Goal: Navigation & Orientation: Find specific page/section

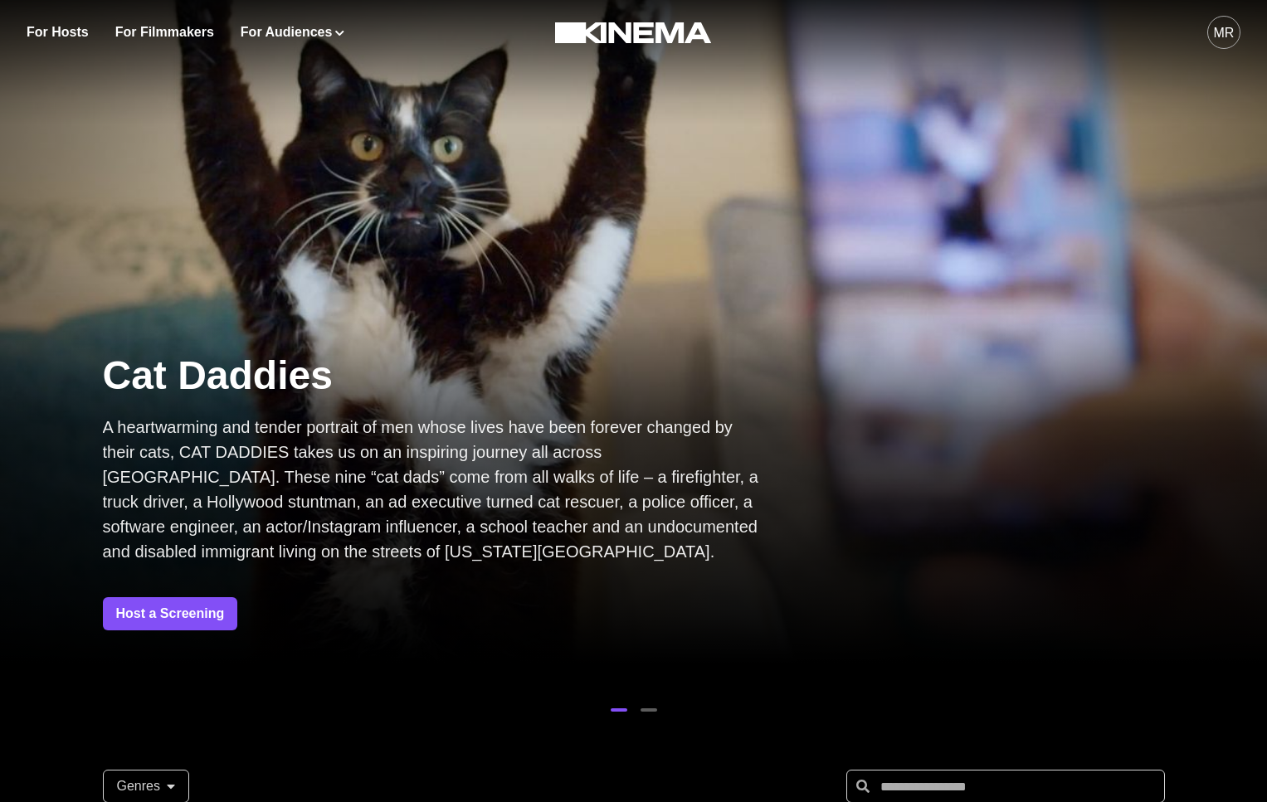
click at [1231, 27] on div "MR" at bounding box center [1224, 33] width 21 height 20
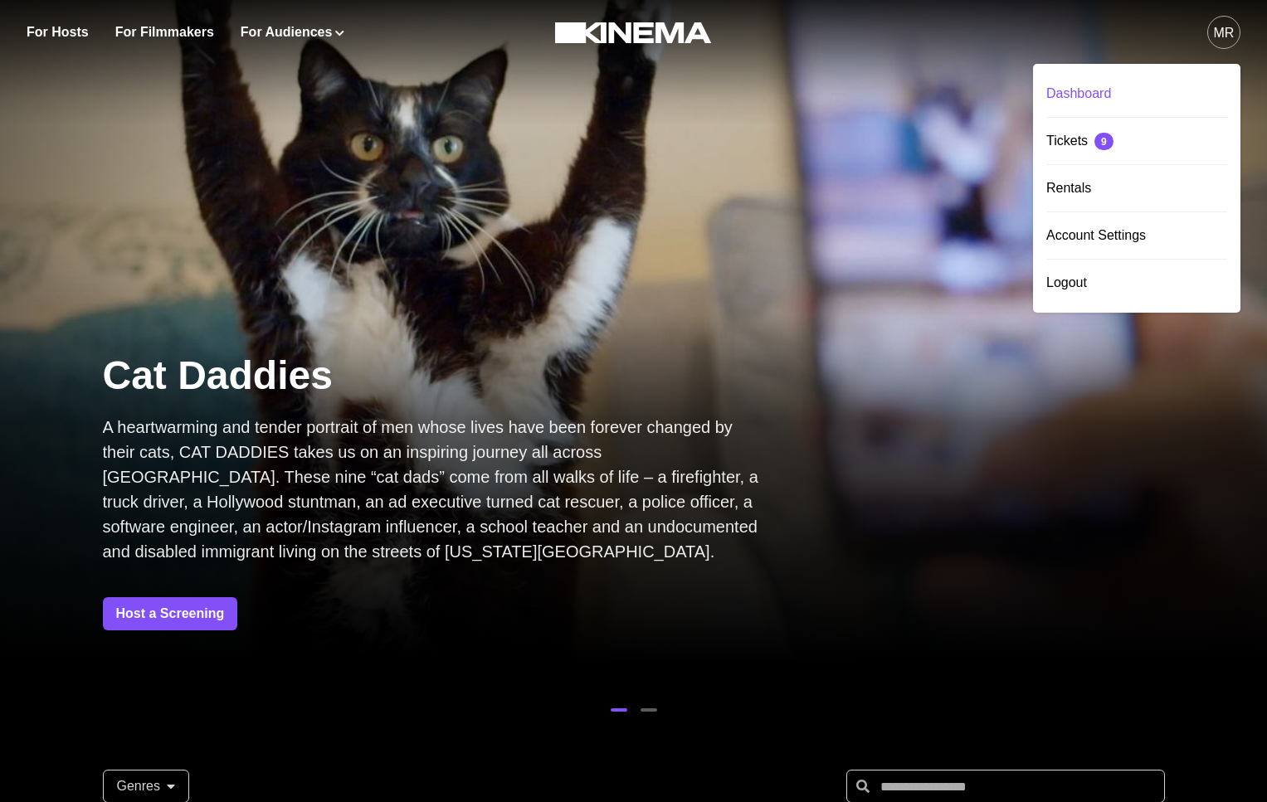
click at [1120, 74] on div "Dashboard" at bounding box center [1136, 94] width 181 height 46
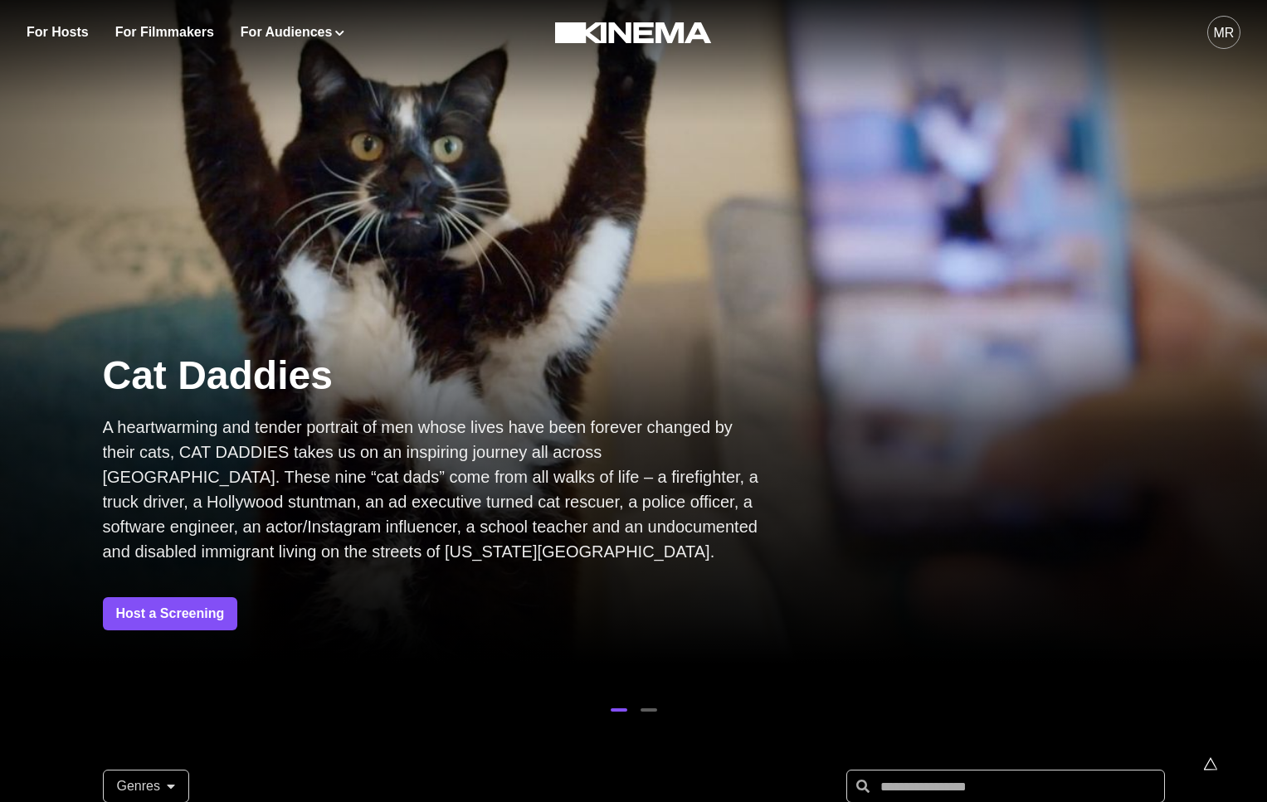
click at [1228, 29] on div "MR" at bounding box center [1224, 33] width 21 height 20
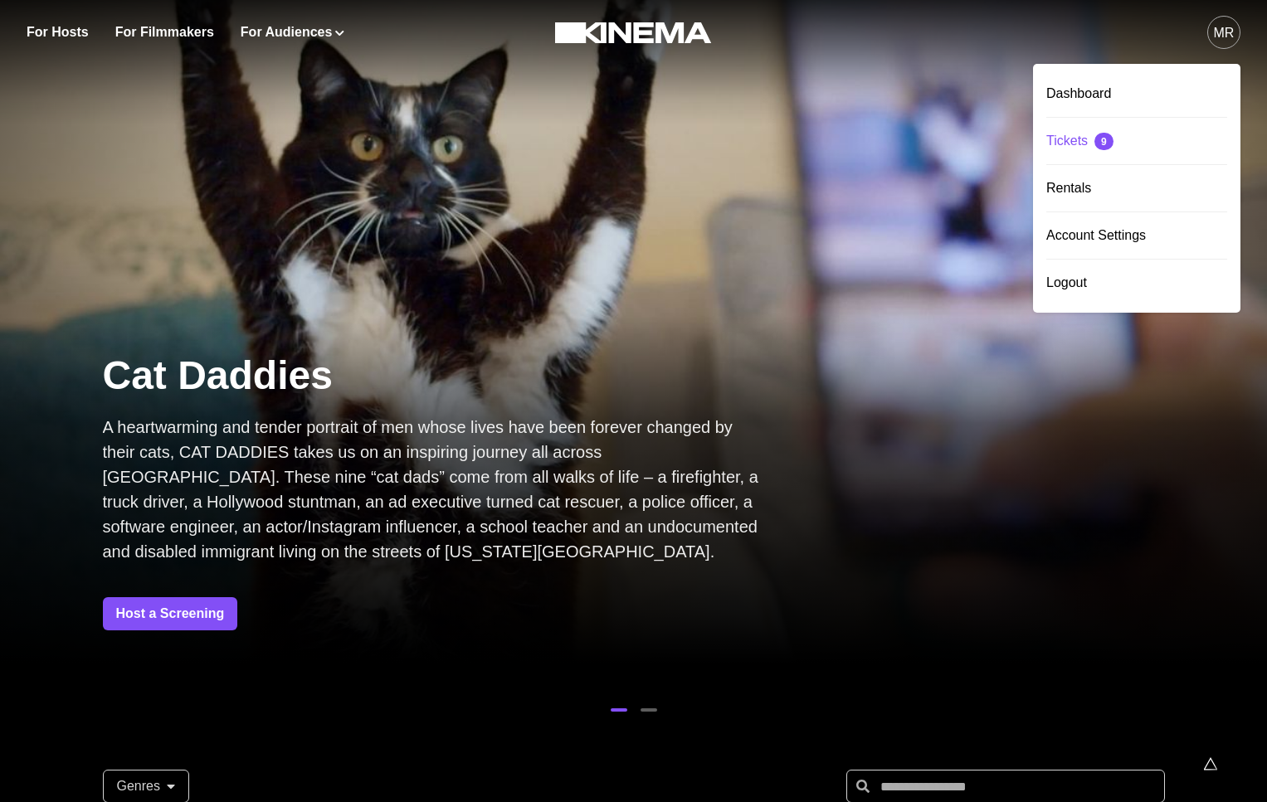
click at [1085, 142] on div "Tickets 9" at bounding box center [1136, 141] width 181 height 46
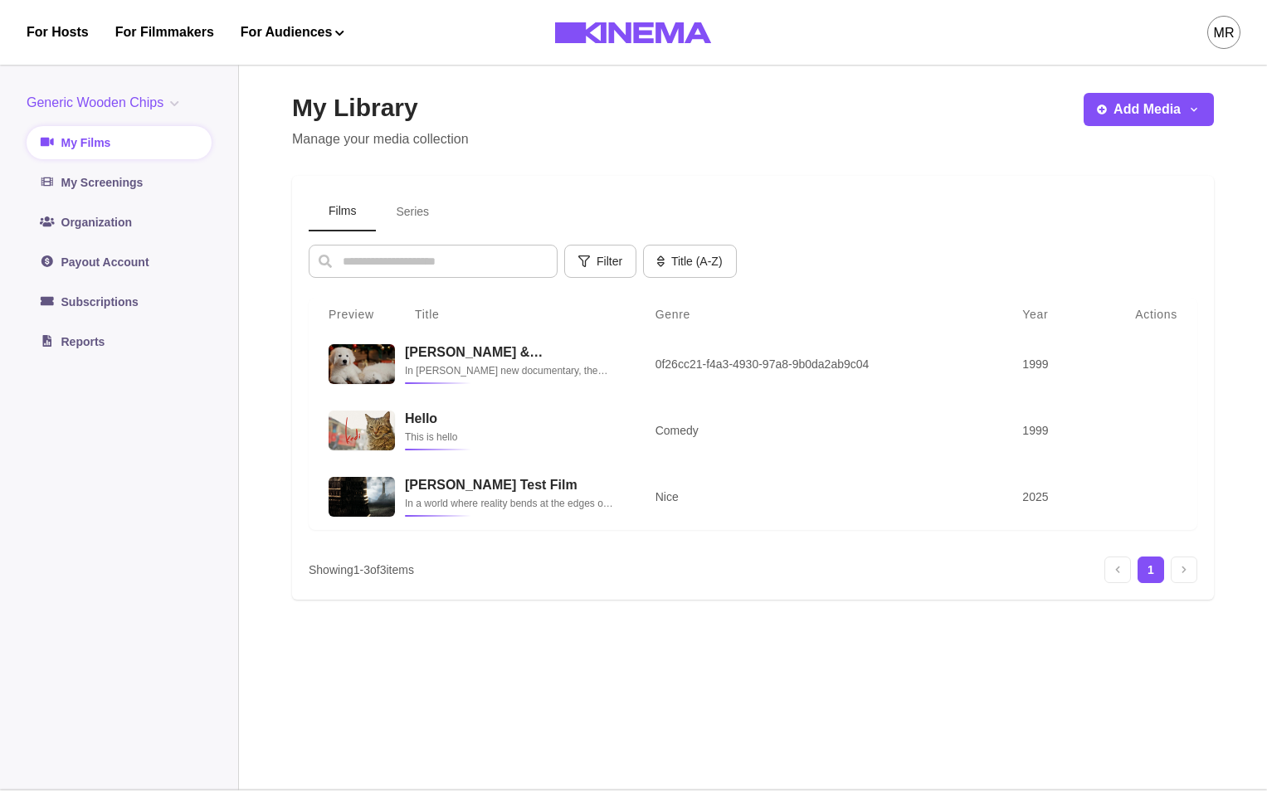
click at [1193, 27] on div "MR" at bounding box center [997, 32] width 485 height 65
click at [1226, 32] on div "MR" at bounding box center [1224, 33] width 21 height 20
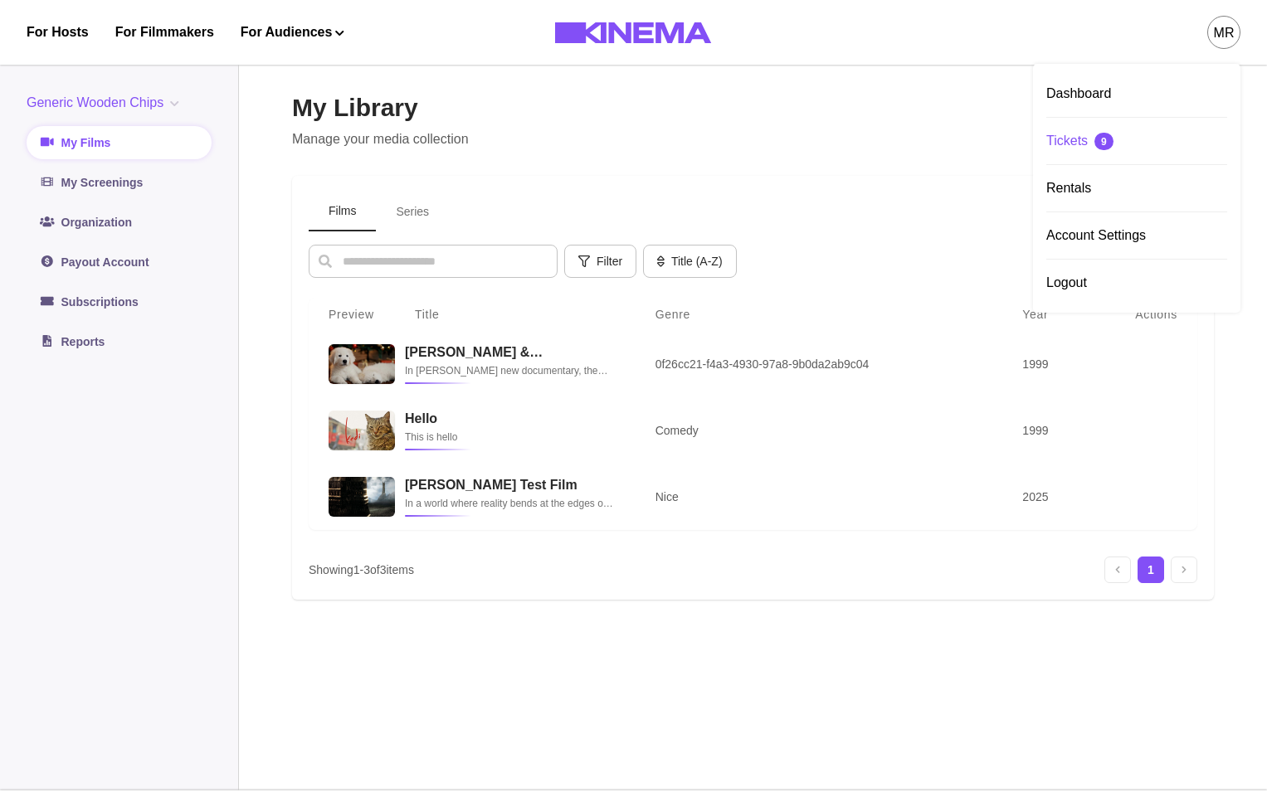
click at [1110, 132] on div "Tickets 9" at bounding box center [1136, 141] width 181 height 46
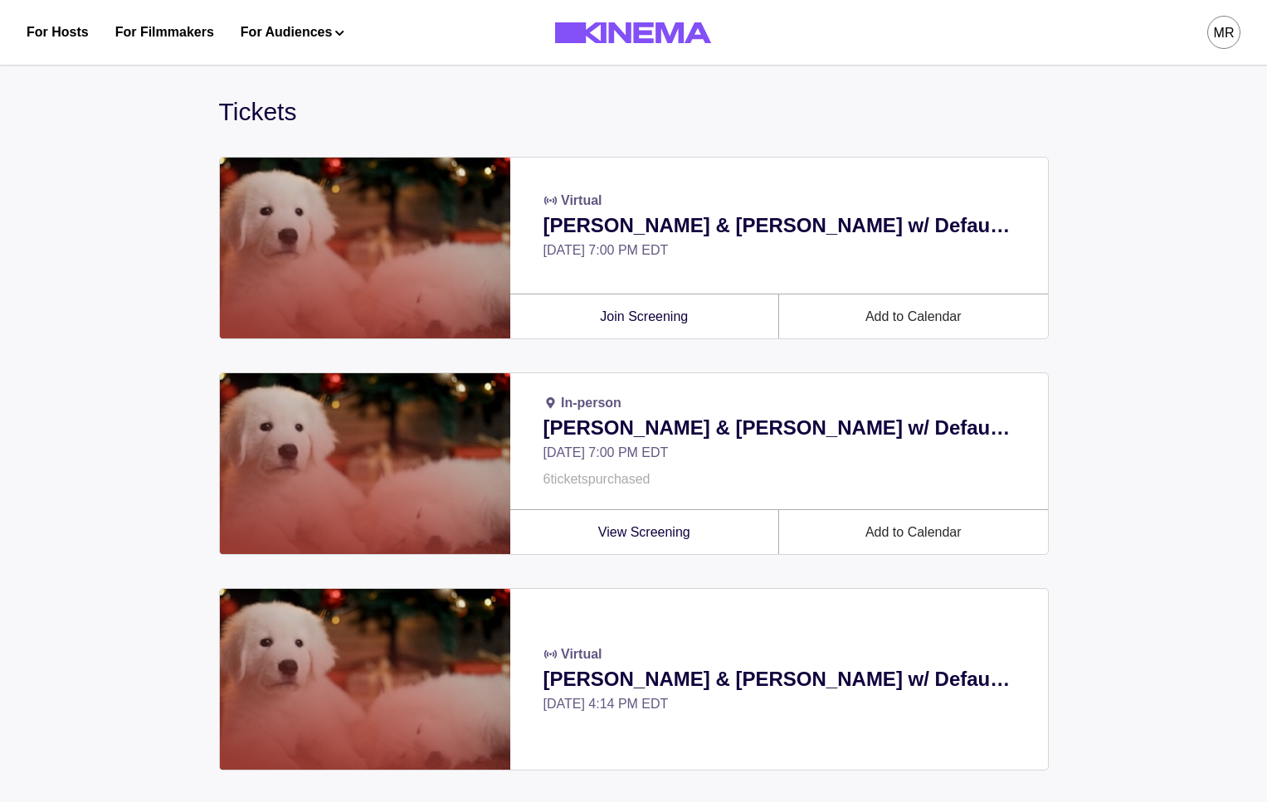
click at [1216, 35] on div "MR" at bounding box center [1224, 33] width 21 height 20
click at [1090, 191] on div "Rentals" at bounding box center [1136, 188] width 181 height 46
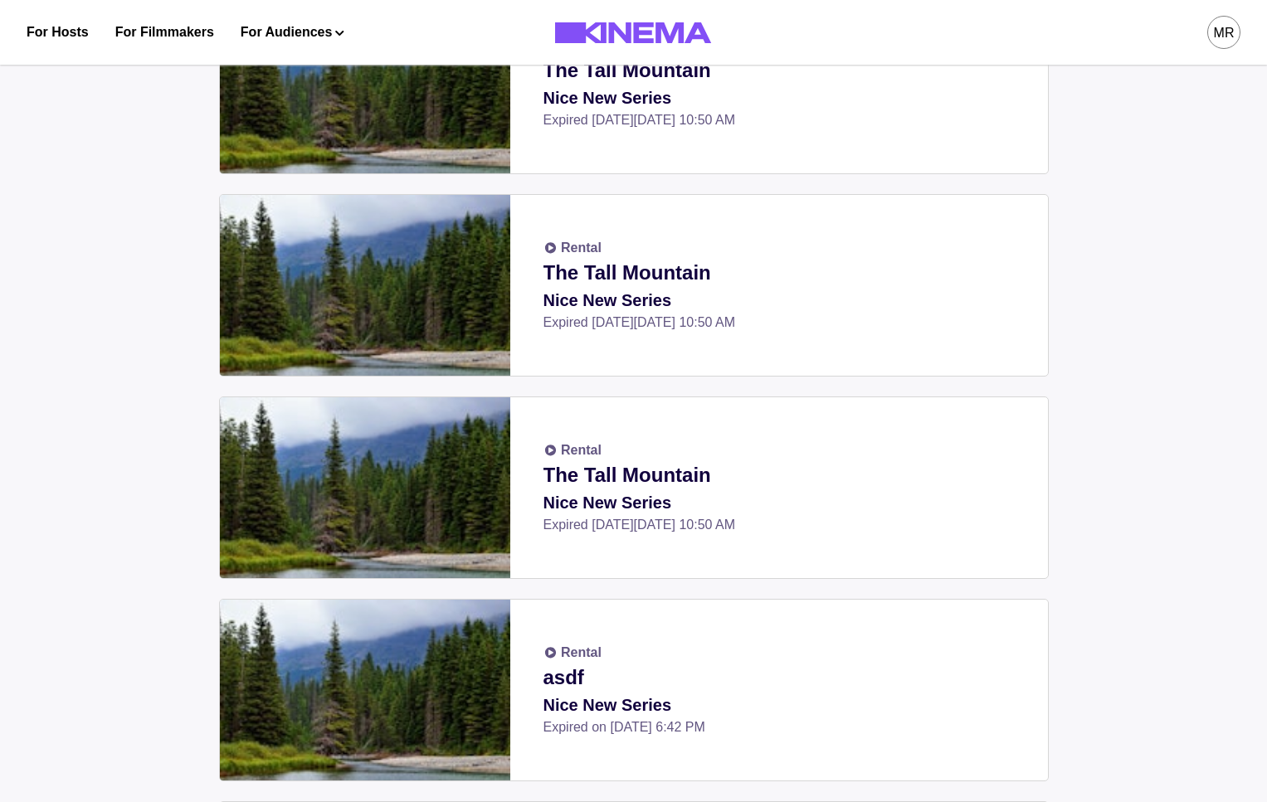
scroll to position [2871, 0]
